Goal: Task Accomplishment & Management: Use online tool/utility

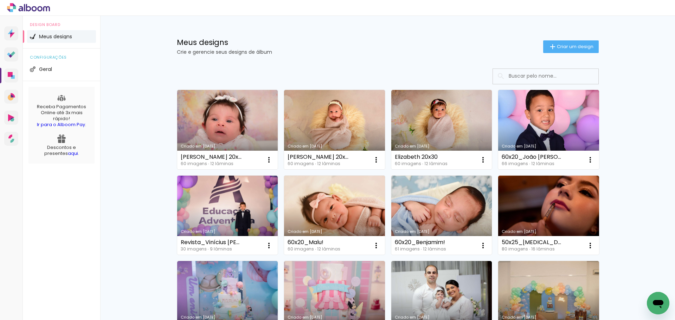
click at [527, 76] on input at bounding box center [555, 76] width 100 height 14
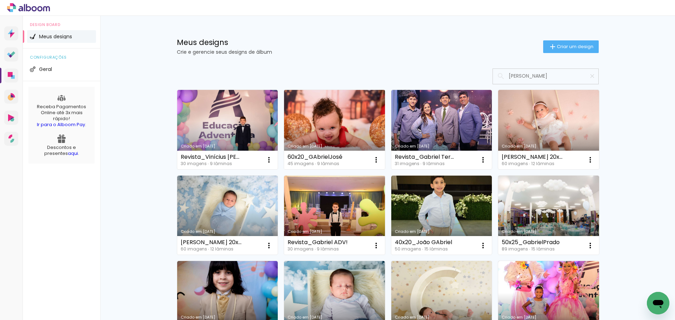
type input "[PERSON_NAME]"
type paper-input "[PERSON_NAME]"
click at [318, 131] on link "Criado em [DATE]" at bounding box center [334, 129] width 101 height 79
